Goal: Use online tool/utility: Utilize a website feature to perform a specific function

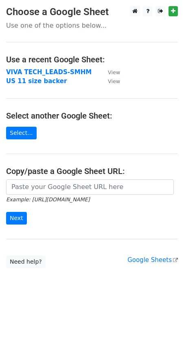
click at [31, 71] on strong "VIVA TECH_LEADS-SMHM" at bounding box center [48, 71] width 85 height 7
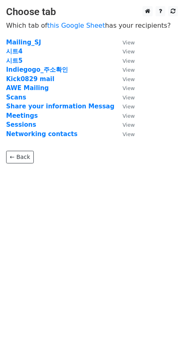
click at [17, 51] on strong "시트4" at bounding box center [14, 51] width 16 height 7
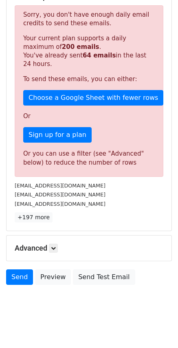
scroll to position [177, 0]
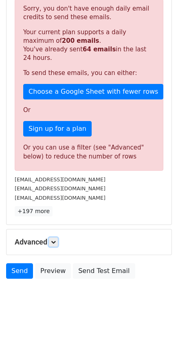
click at [51, 240] on link at bounding box center [53, 241] width 9 height 9
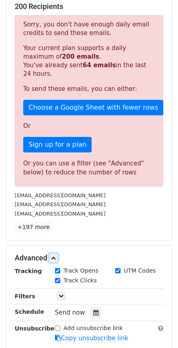
scroll to position [135, 0]
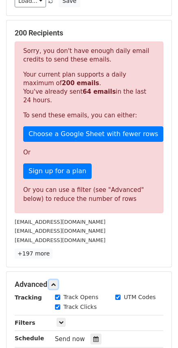
click at [55, 282] on icon at bounding box center [53, 284] width 5 height 5
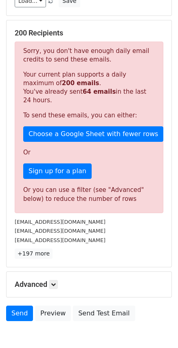
drag, startPoint x: 24, startPoint y: 243, endPoint x: 20, endPoint y: 235, distance: 8.4
